Goal: Find specific page/section

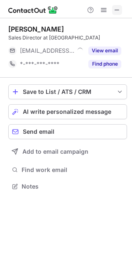
scroll to position [180, 132]
click at [114, 11] on span at bounding box center [117, 10] width 7 height 7
